Goal: Transaction & Acquisition: Purchase product/service

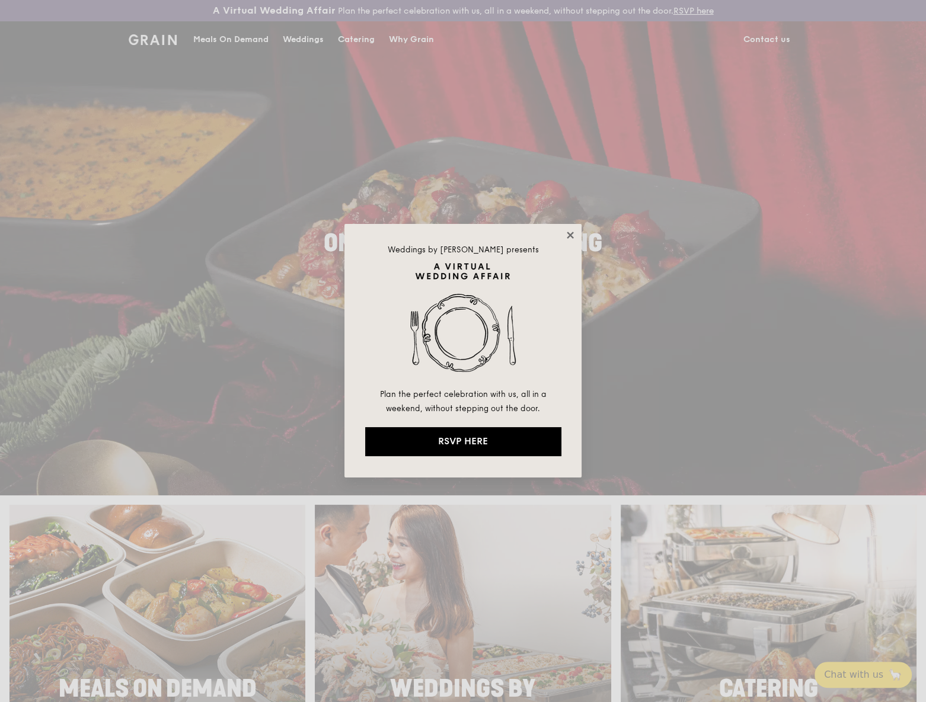
click at [566, 238] on icon at bounding box center [570, 235] width 11 height 11
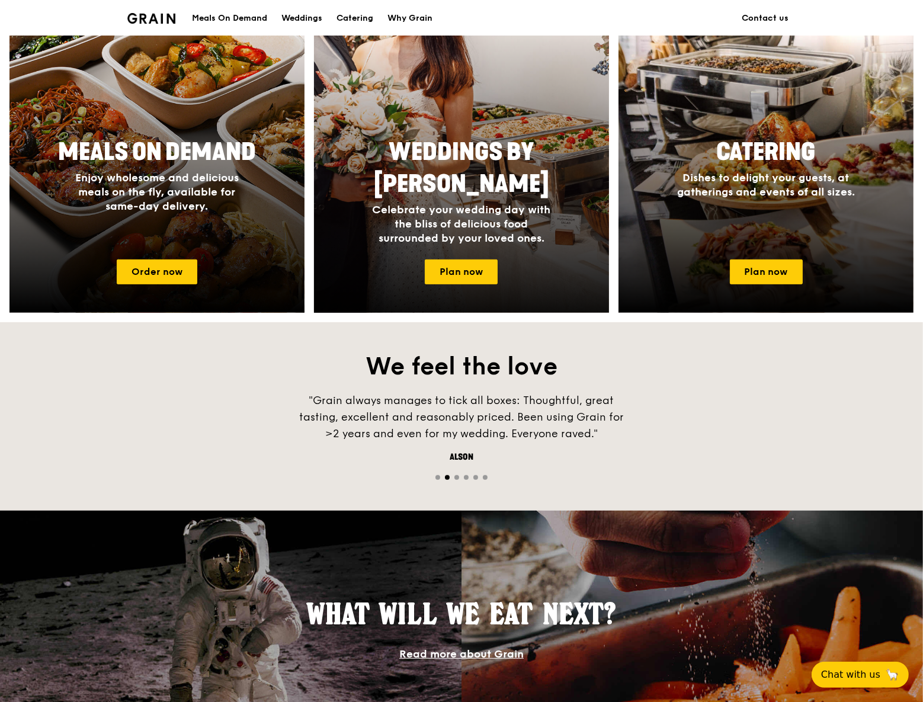
scroll to position [539, 0]
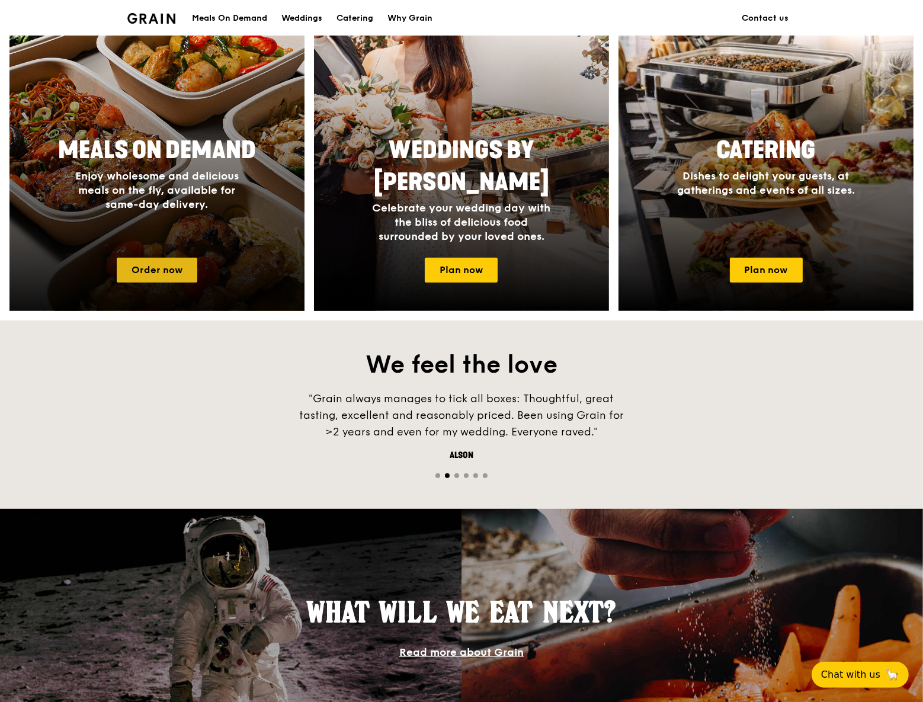
click at [168, 273] on link "Order now" at bounding box center [157, 270] width 81 height 25
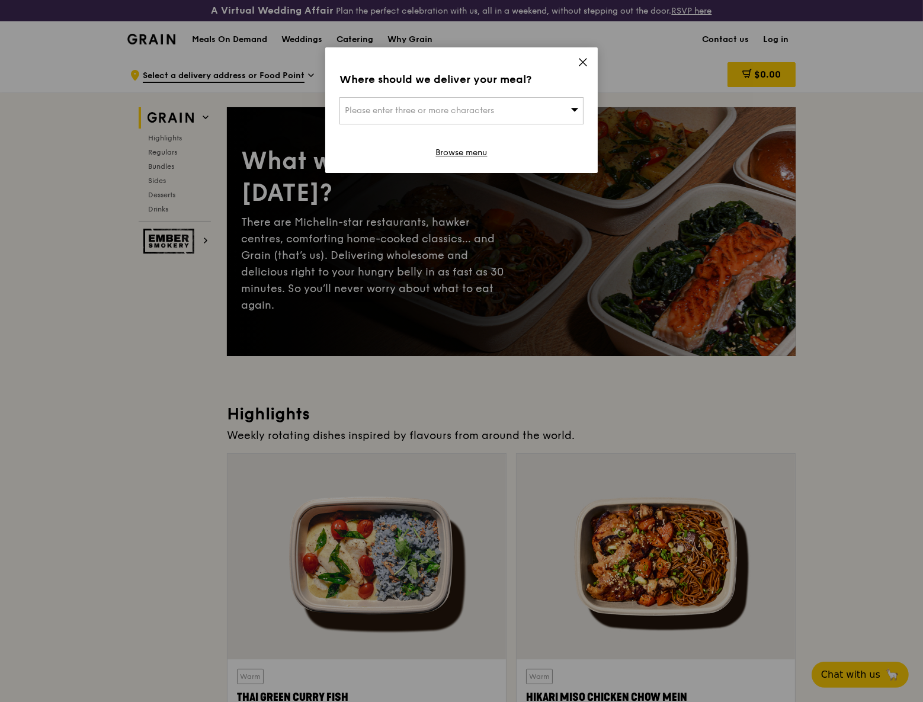
click at [585, 60] on icon at bounding box center [583, 62] width 7 height 7
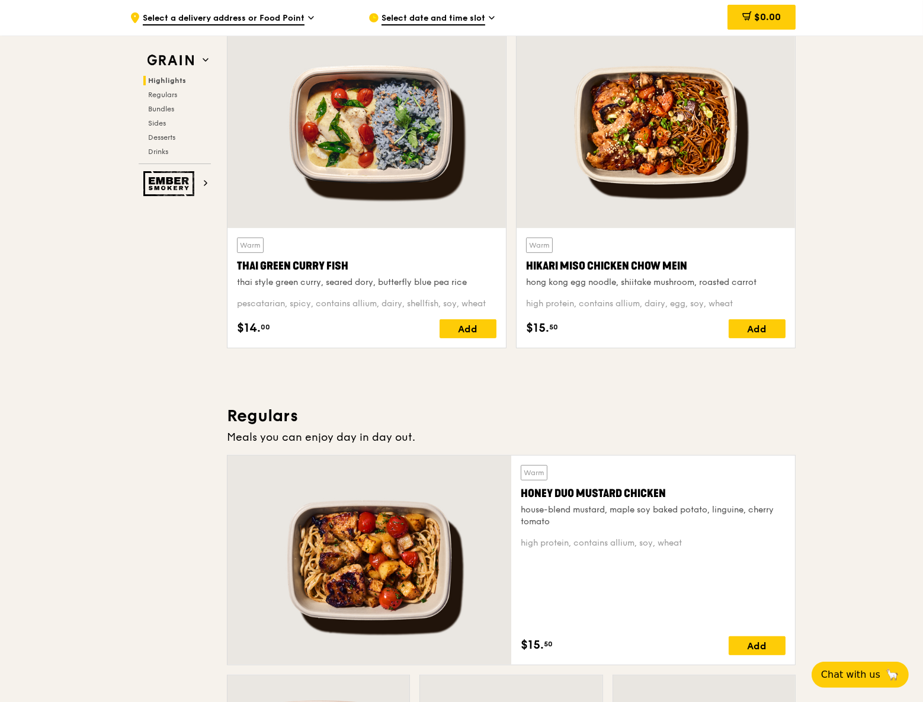
scroll to position [754, 0]
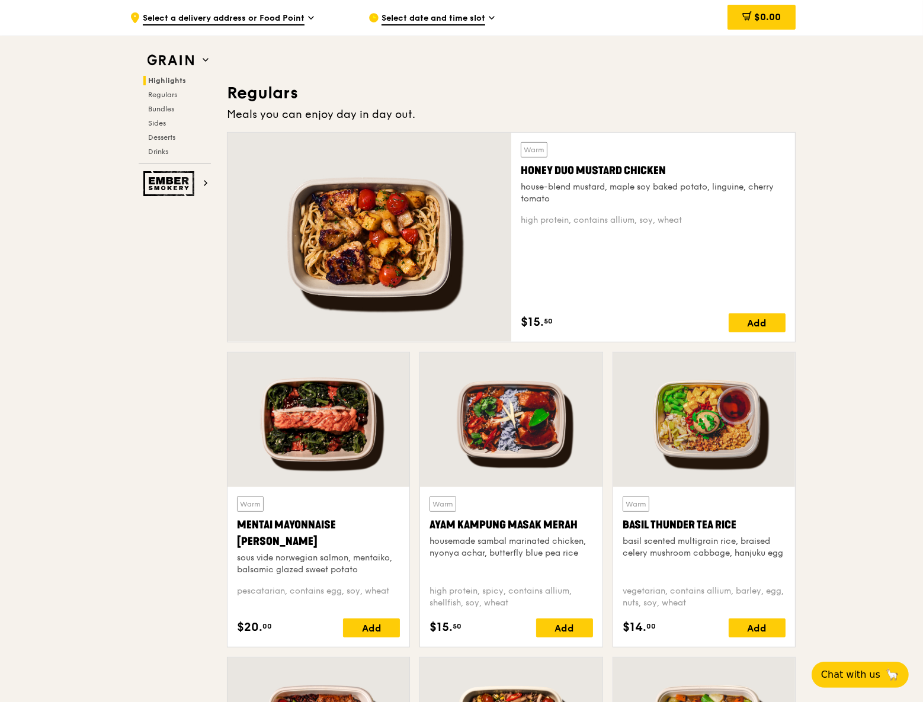
click at [598, 196] on div "house-blend mustard, maple soy baked potato, linguine, cherry tomato" at bounding box center [653, 193] width 265 height 24
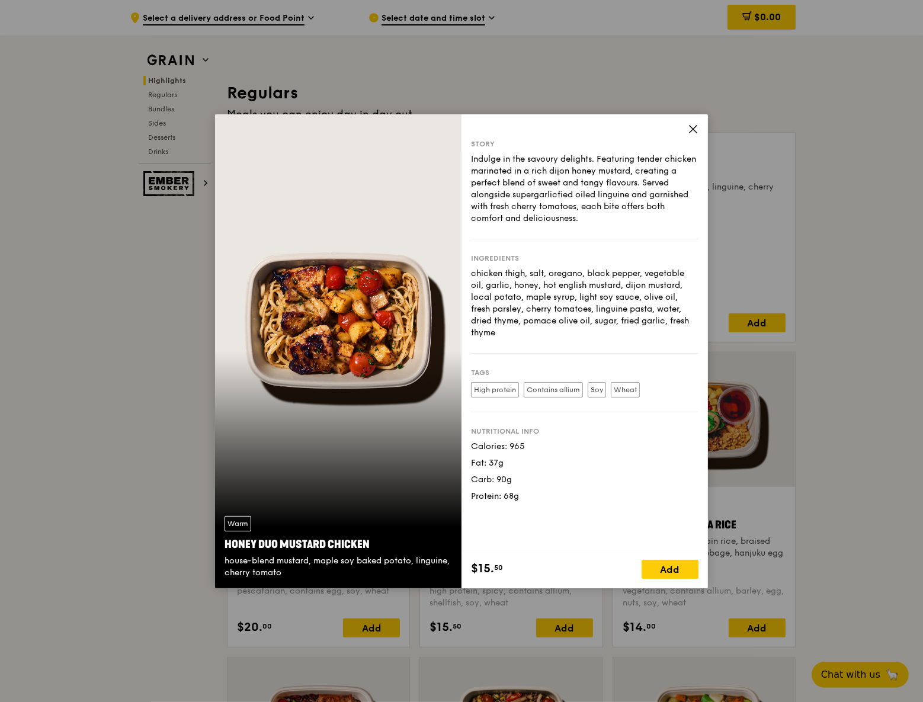
click at [693, 126] on icon at bounding box center [693, 129] width 11 height 11
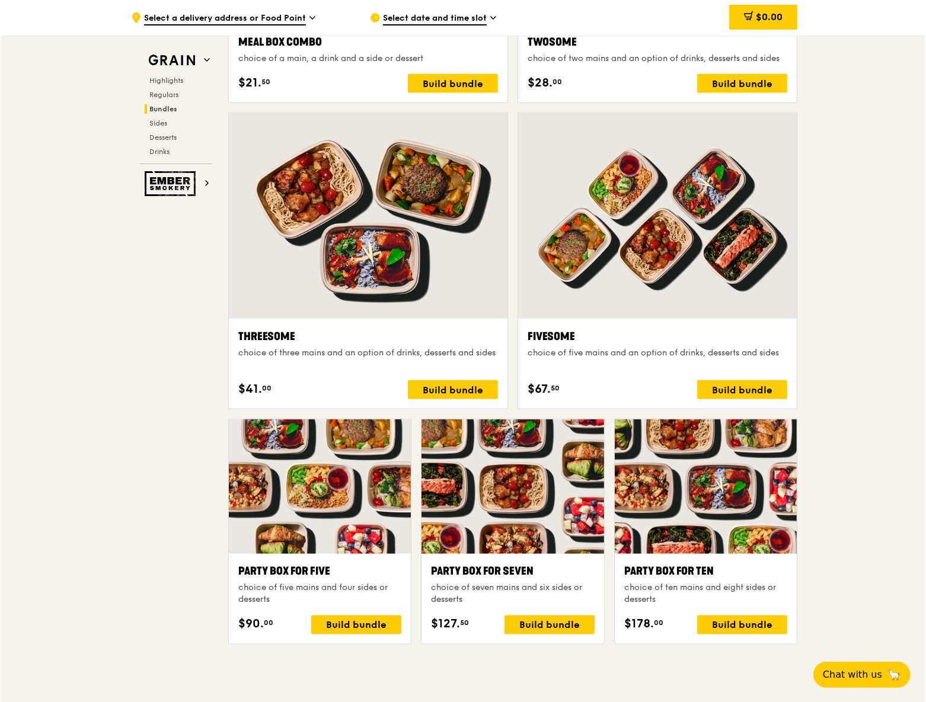
scroll to position [1778, 0]
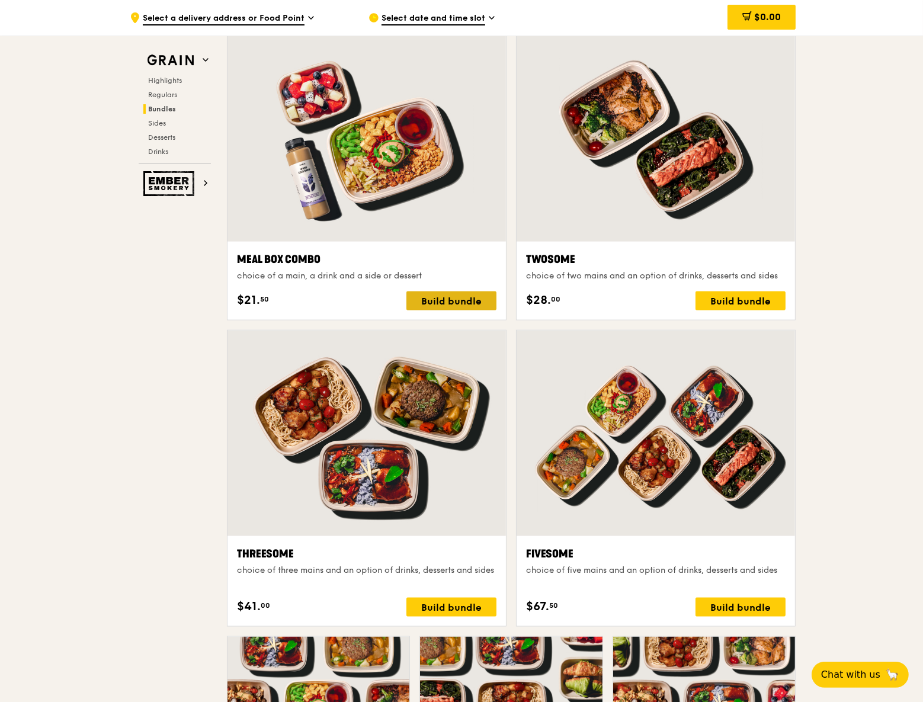
click at [471, 302] on div "Build bundle" at bounding box center [452, 301] width 90 height 19
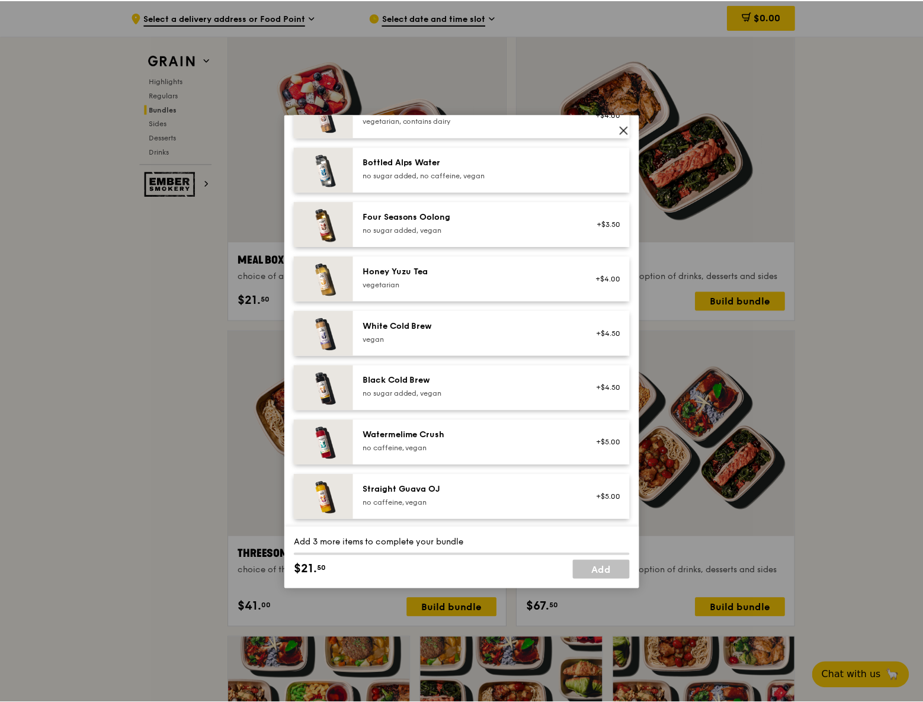
scroll to position [1355, 0]
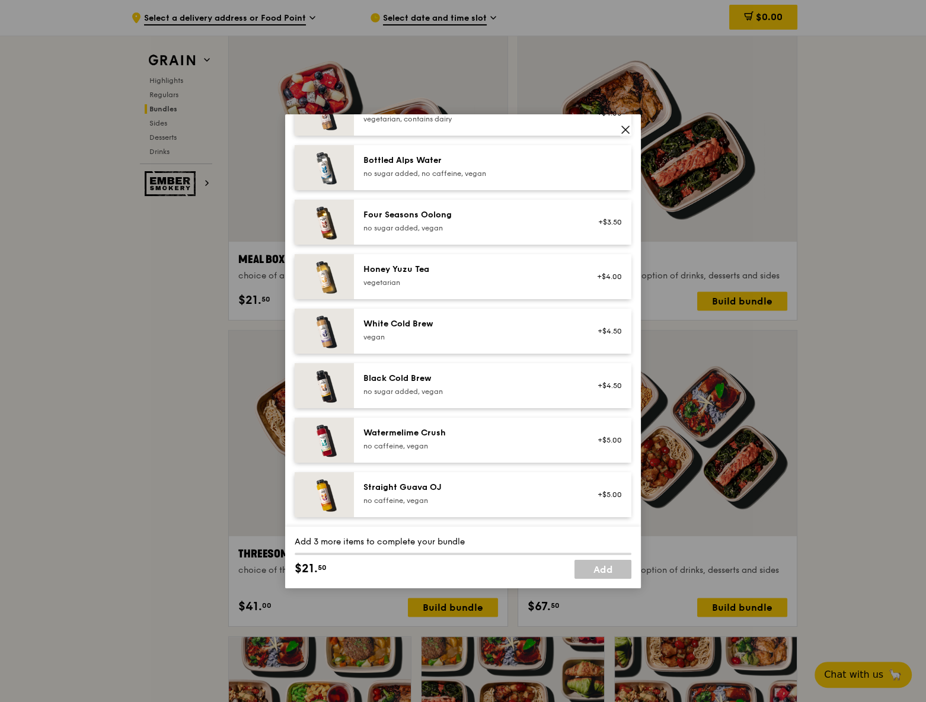
click at [626, 133] on icon at bounding box center [625, 129] width 11 height 11
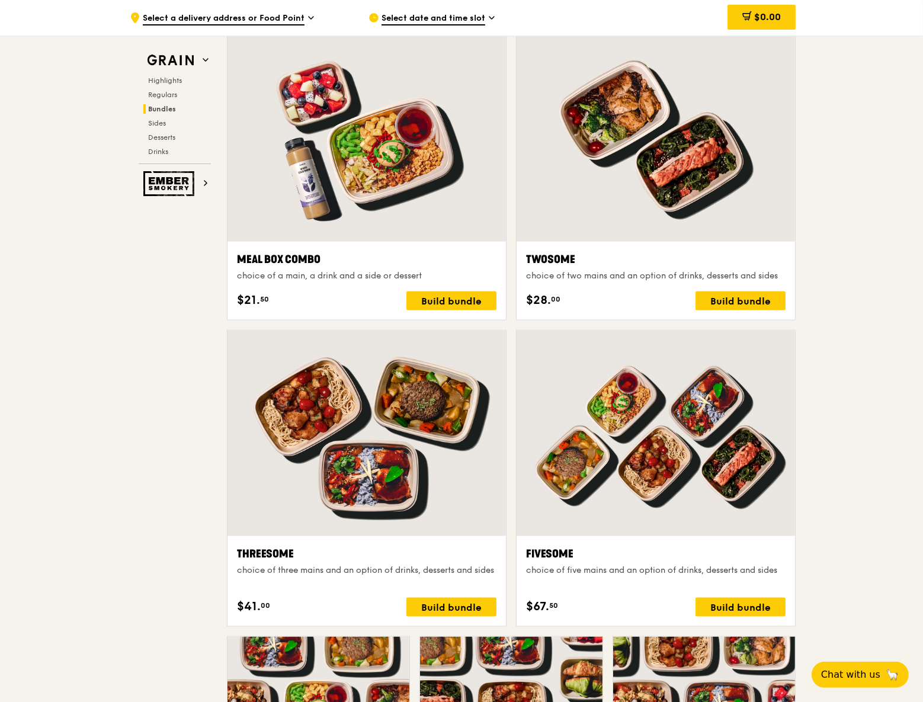
scroll to position [539, 0]
